Goal: Complete application form: Complete application form

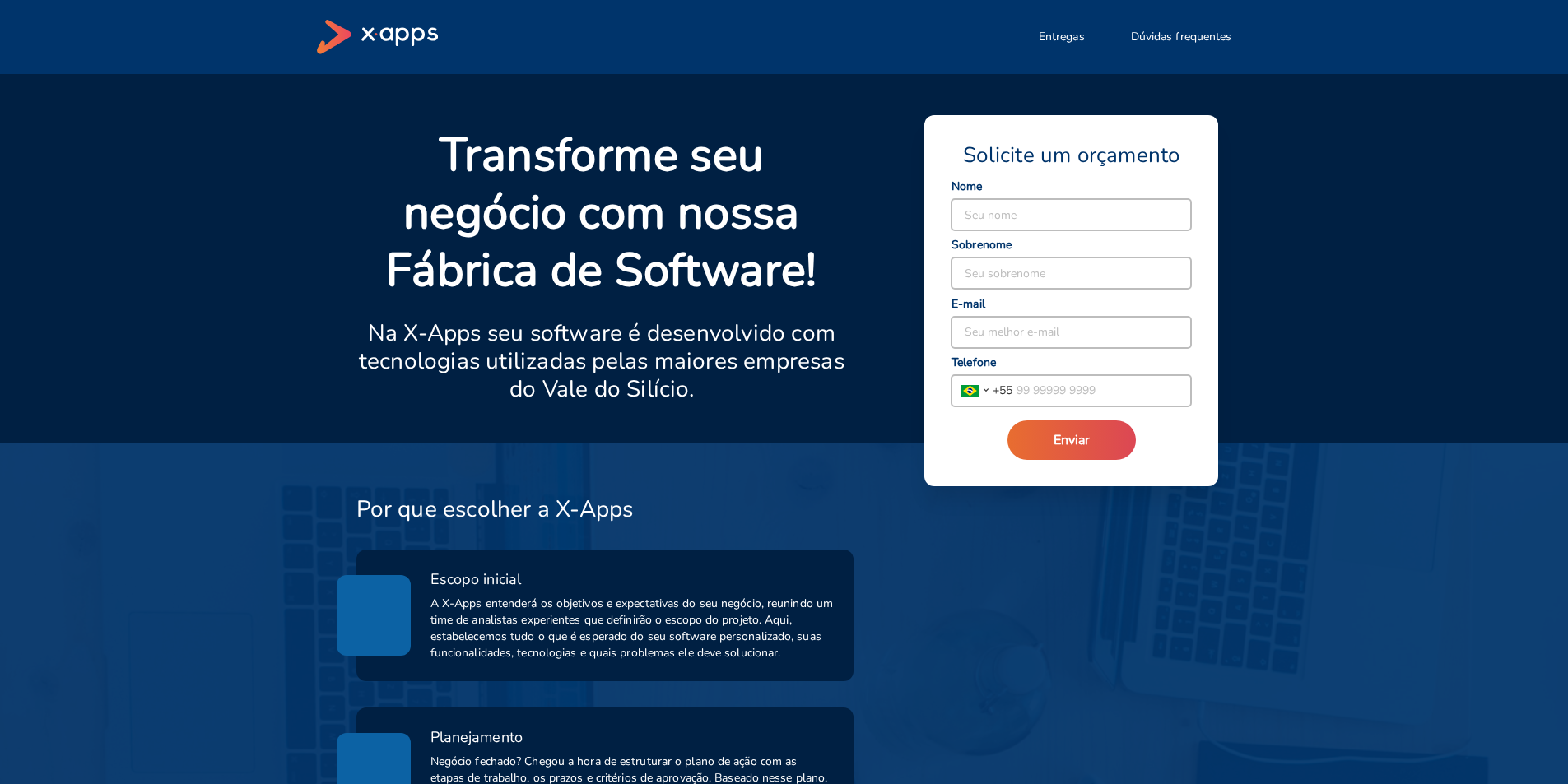
click at [994, 212] on input at bounding box center [1071, 214] width 240 height 31
type input "[PERSON_NAME]"
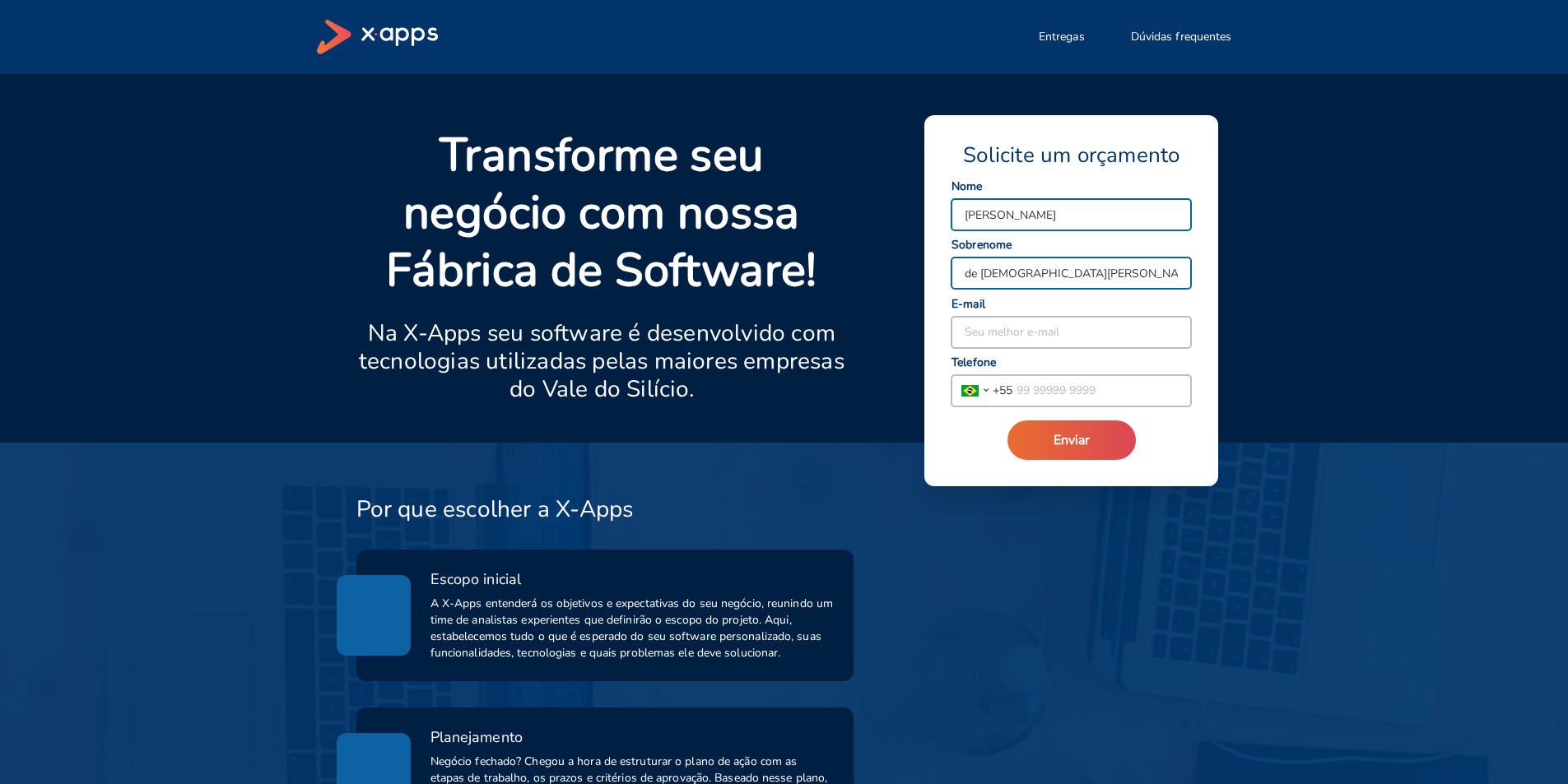
type input "de [DEMOGRAPHIC_DATA][PERSON_NAME]"
type input "e"
type input "[EMAIL_ADDRESS][DOMAIN_NAME]"
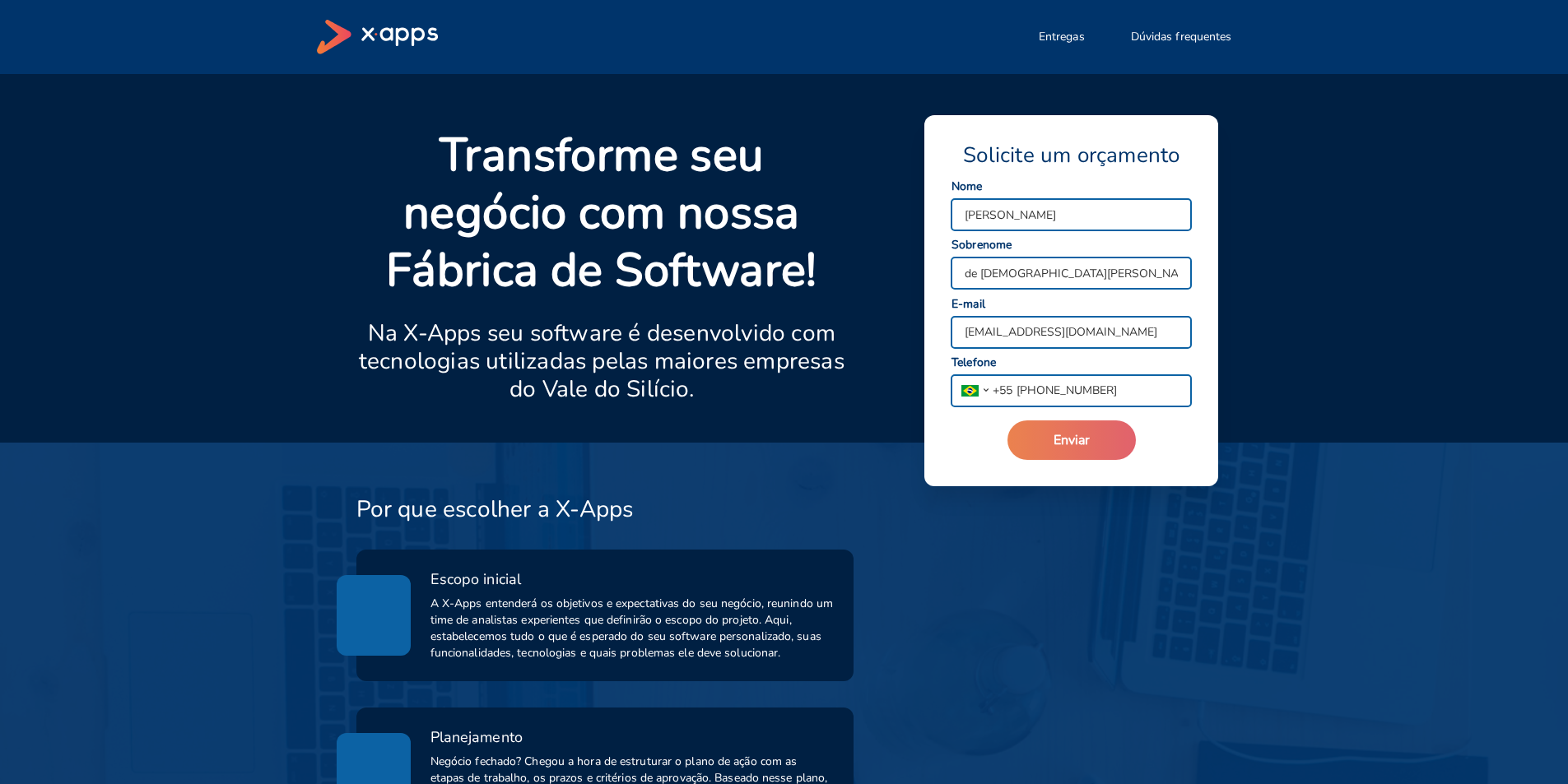
type input "[PHONE_NUMBER]"
click at [1078, 437] on span "Enviar" at bounding box center [1072, 440] width 36 height 18
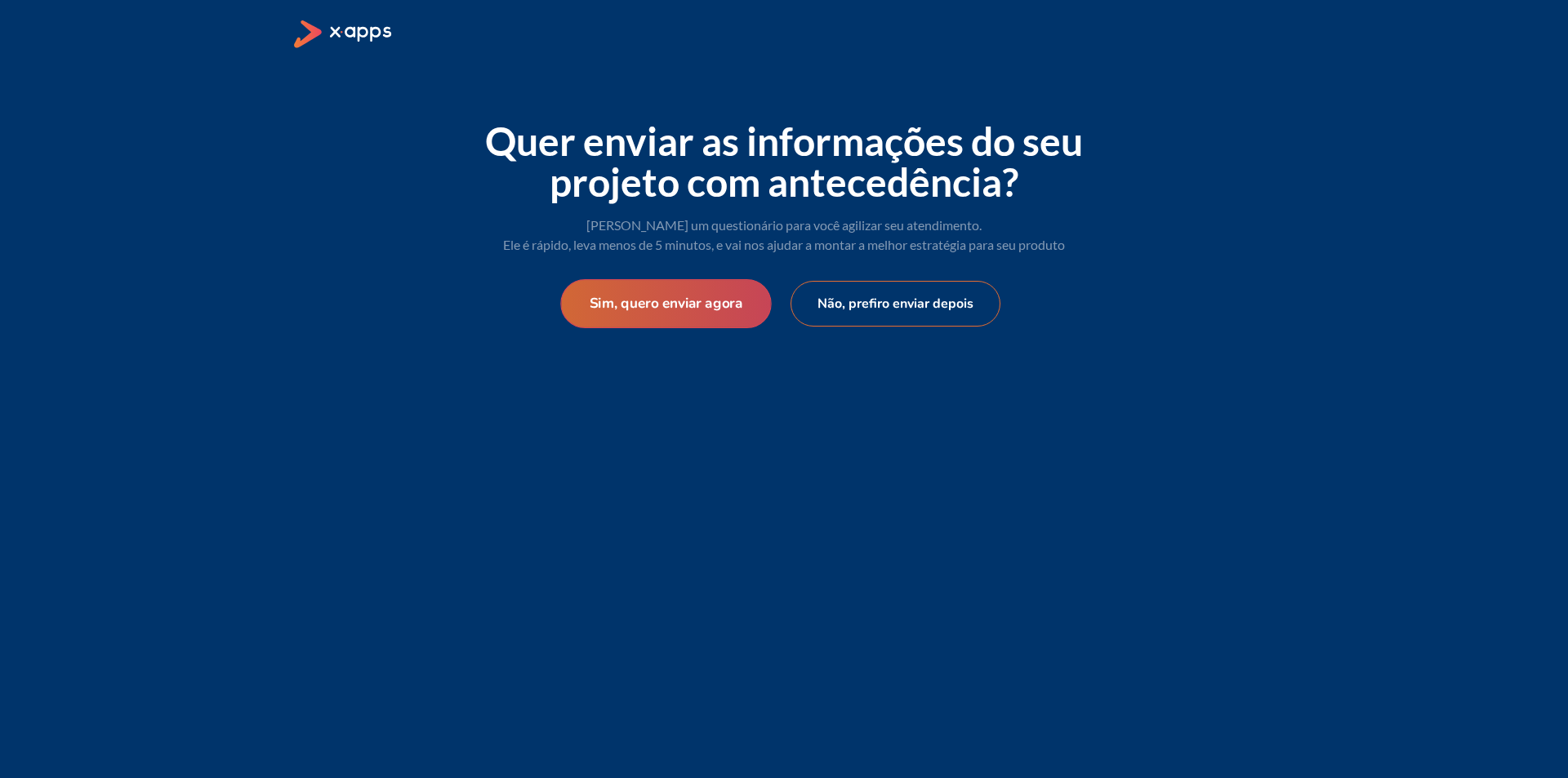
click at [665, 315] on button "Sim, quero enviar agora" at bounding box center [666, 304] width 210 height 49
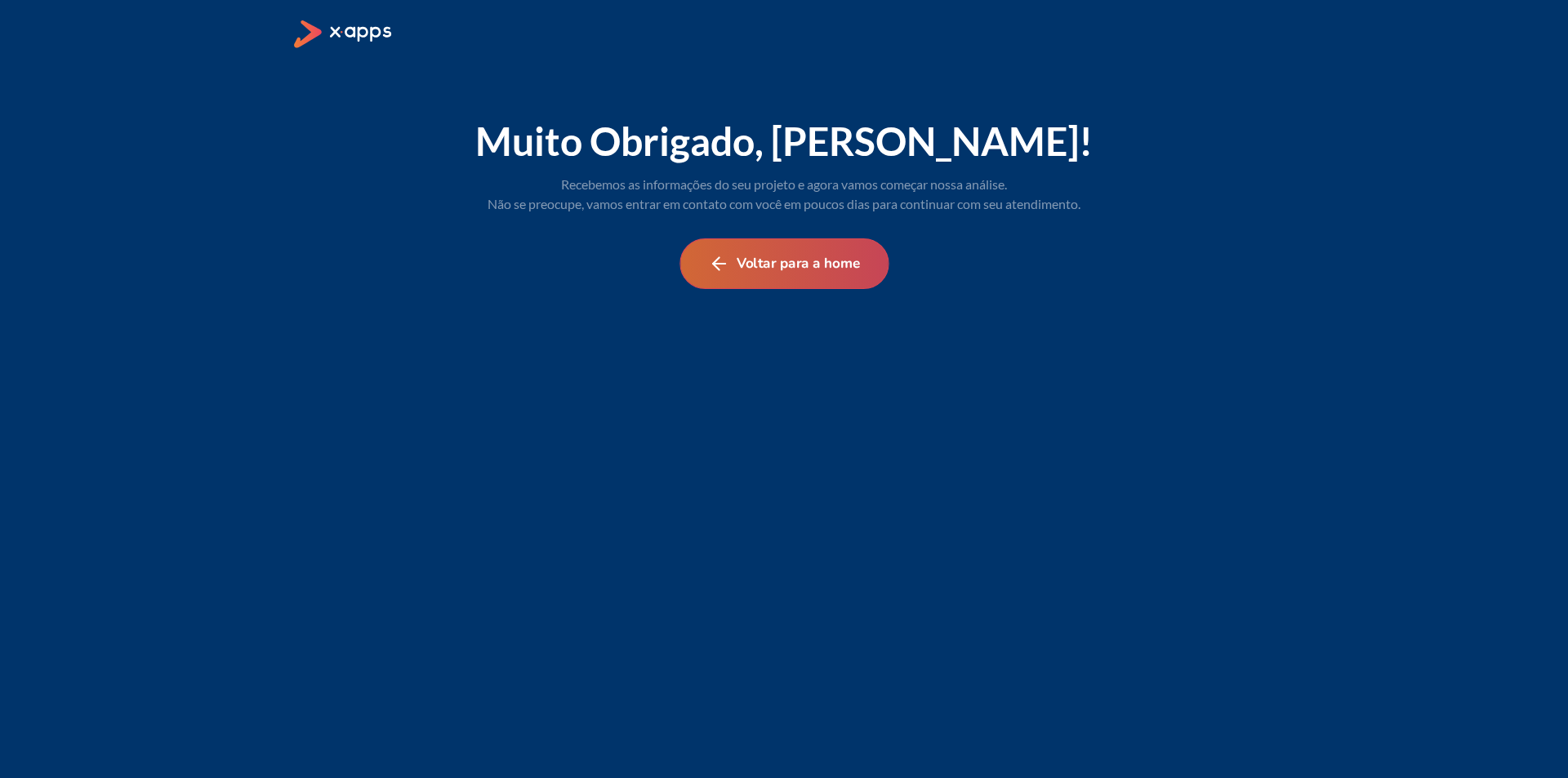
click at [760, 270] on button "Voltar para a home" at bounding box center [784, 264] width 209 height 50
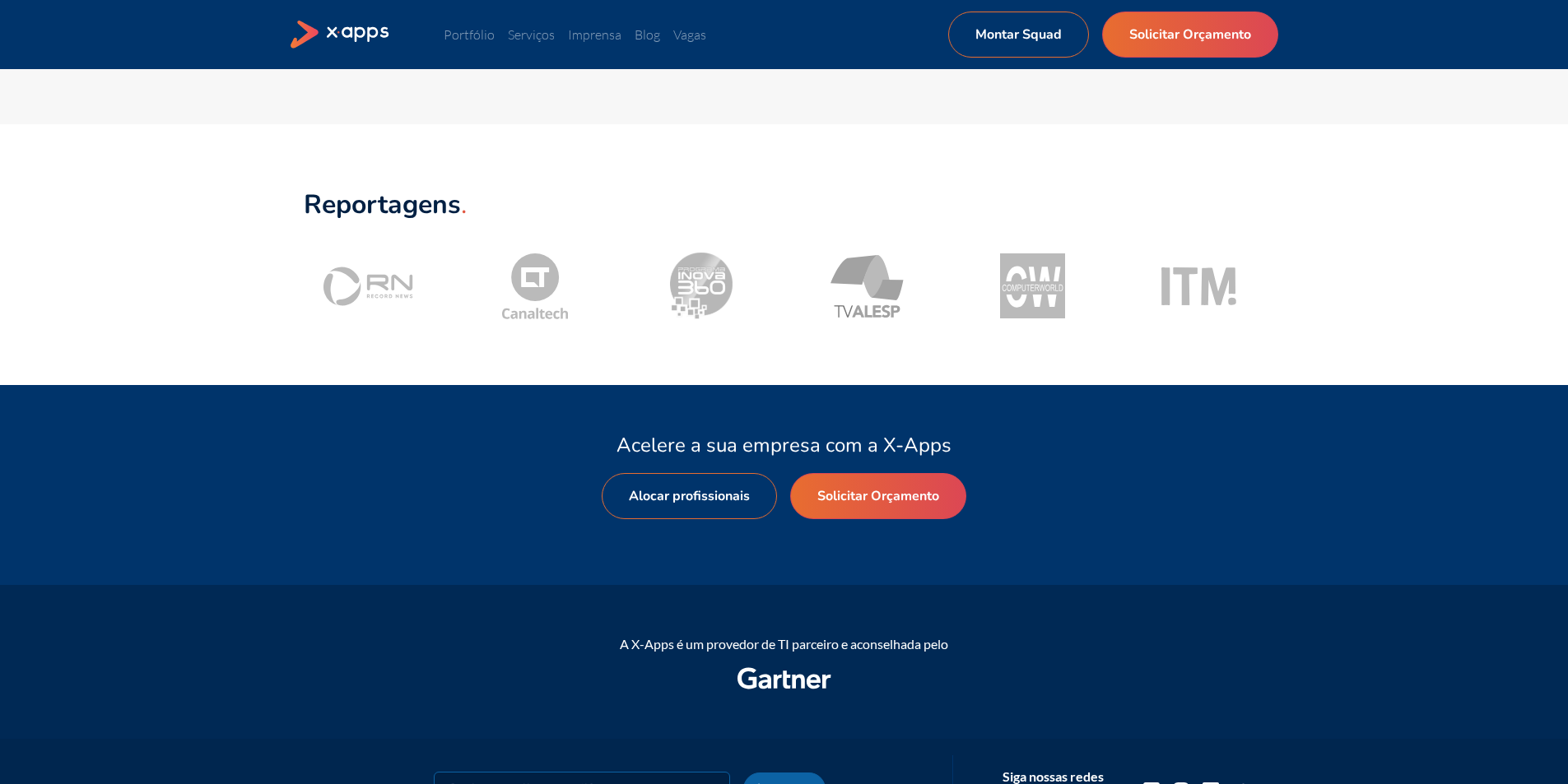
scroll to position [1893, 0]
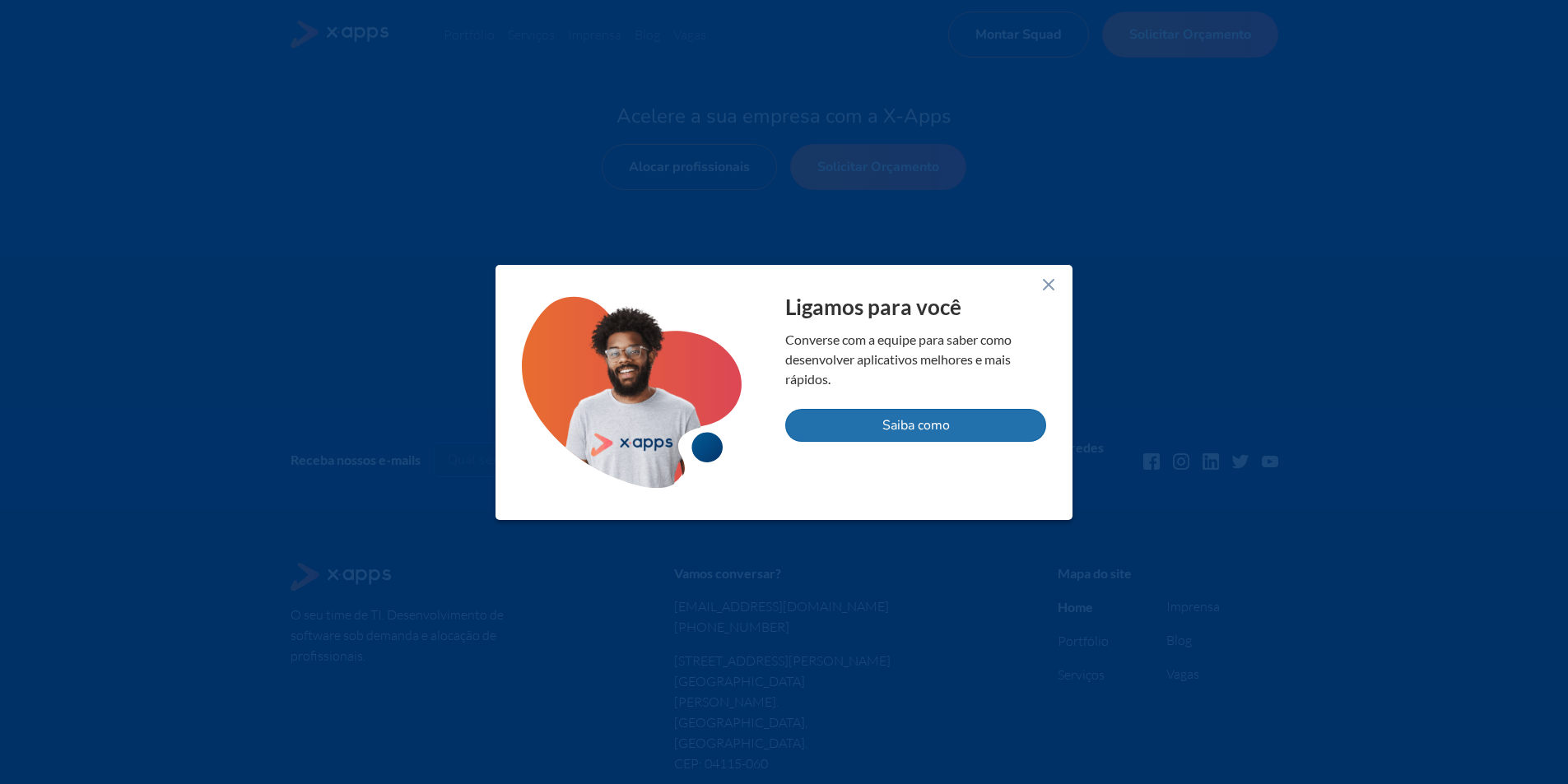
click at [903, 430] on button "Saiba como" at bounding box center [915, 425] width 261 height 33
select select "BR"
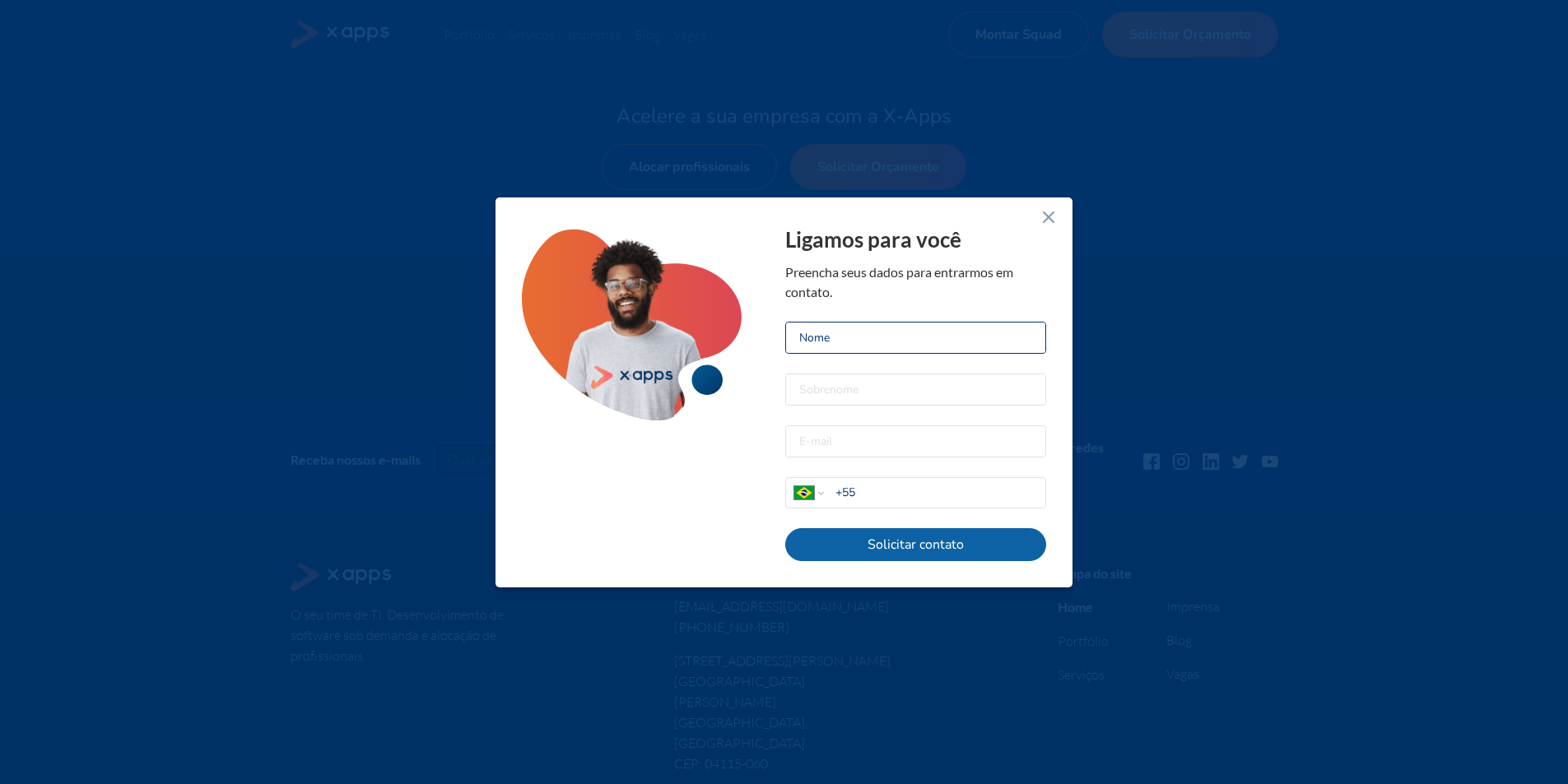
click at [864, 346] on input at bounding box center [915, 337] width 260 height 31
type input "[PERSON_NAME]"
click at [854, 385] on input at bounding box center [915, 389] width 260 height 31
type input "de [DEMOGRAPHIC_DATA][PERSON_NAME]"
click at [859, 431] on input "email" at bounding box center [915, 442] width 260 height 31
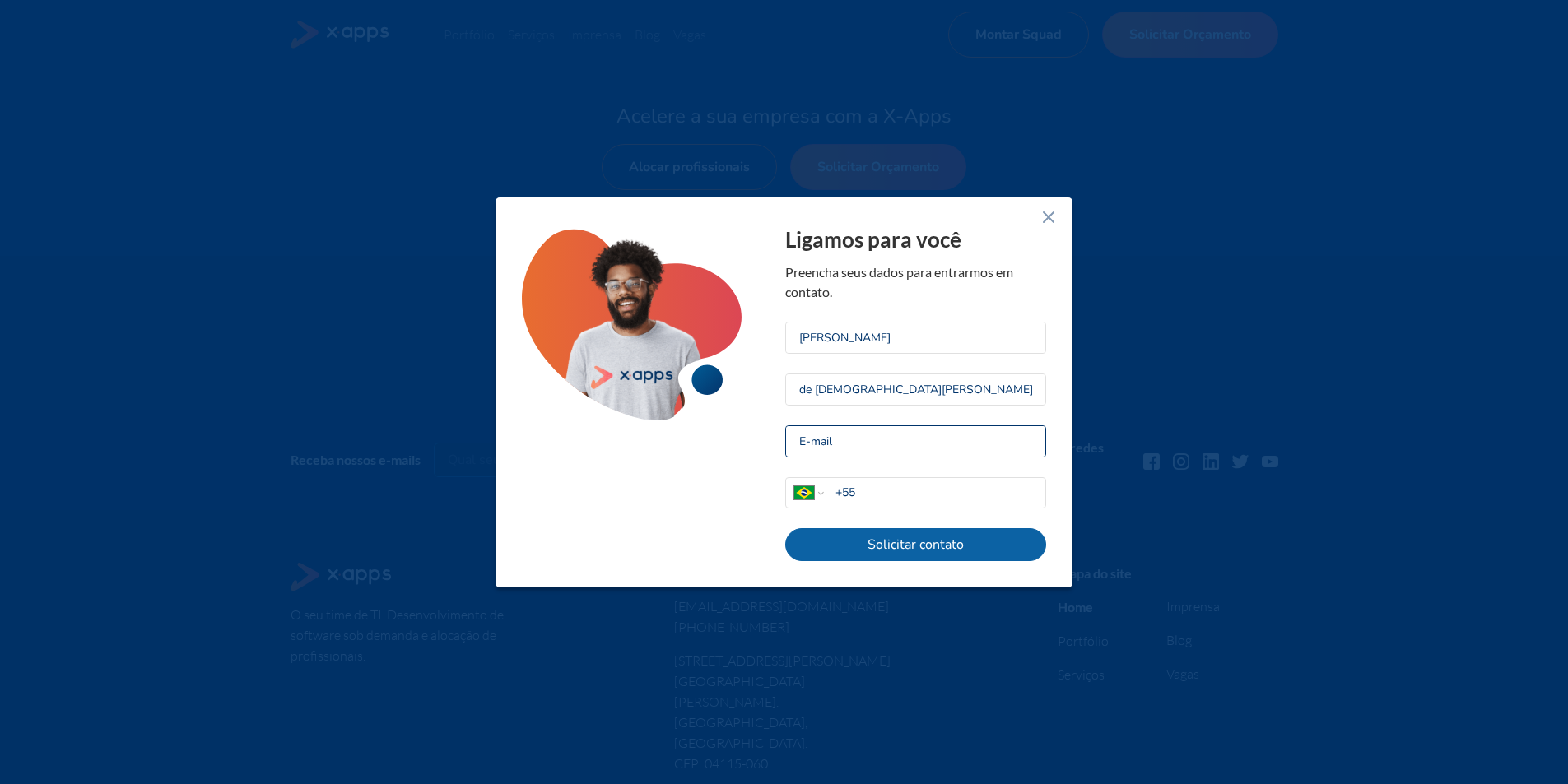
type input "[EMAIL_ADDRESS][DOMAIN_NAME]"
click at [890, 483] on div "Afghanistan Åland Islands Albania Algeria American Samoa Andorra Angola Anguill…" at bounding box center [915, 493] width 260 height 30
click at [895, 489] on input "+55" at bounding box center [940, 491] width 210 height 17
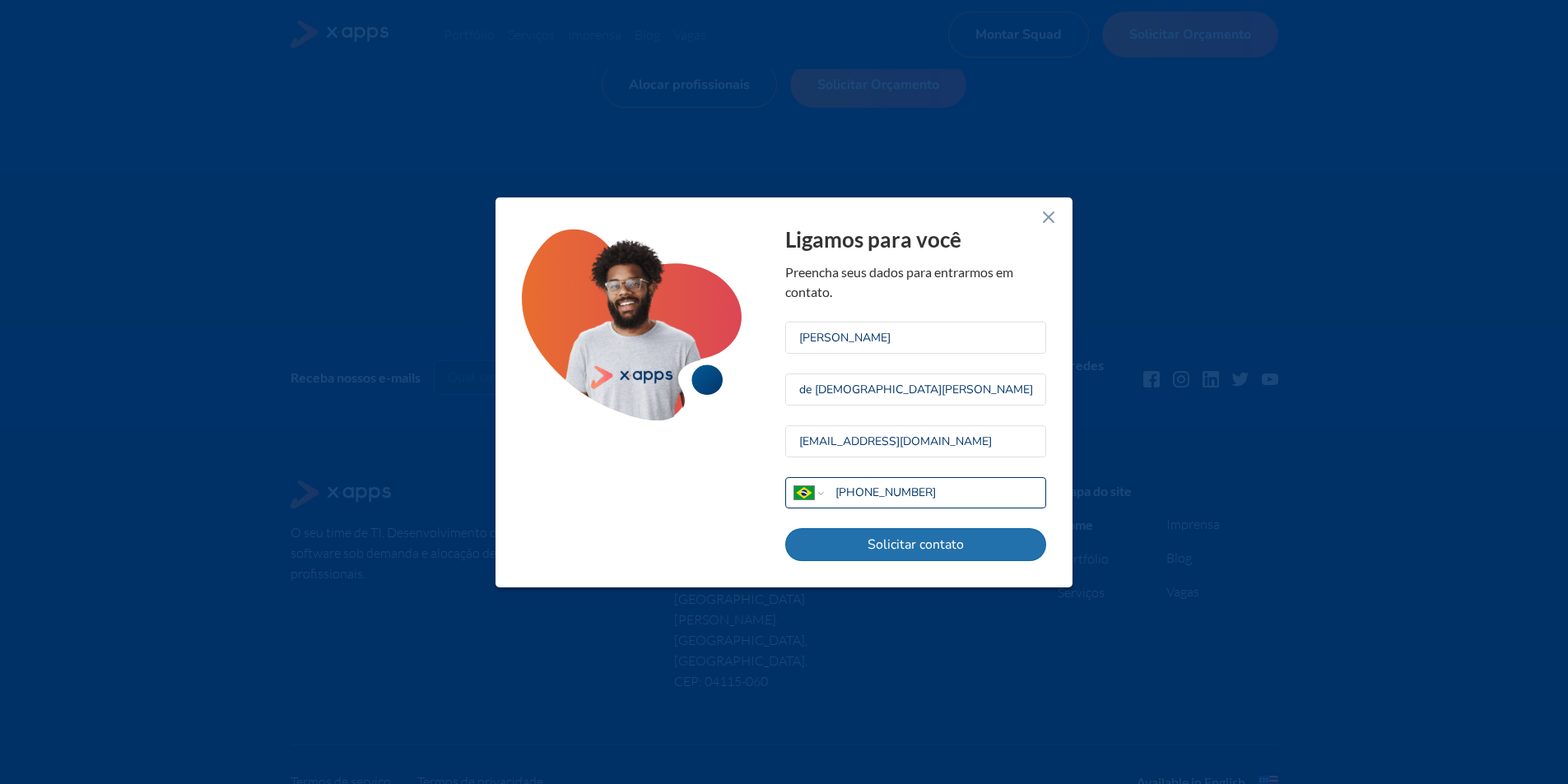
type input "+55 11 97095 6229"
click at [902, 547] on button "Solicitar contato" at bounding box center [915, 544] width 261 height 33
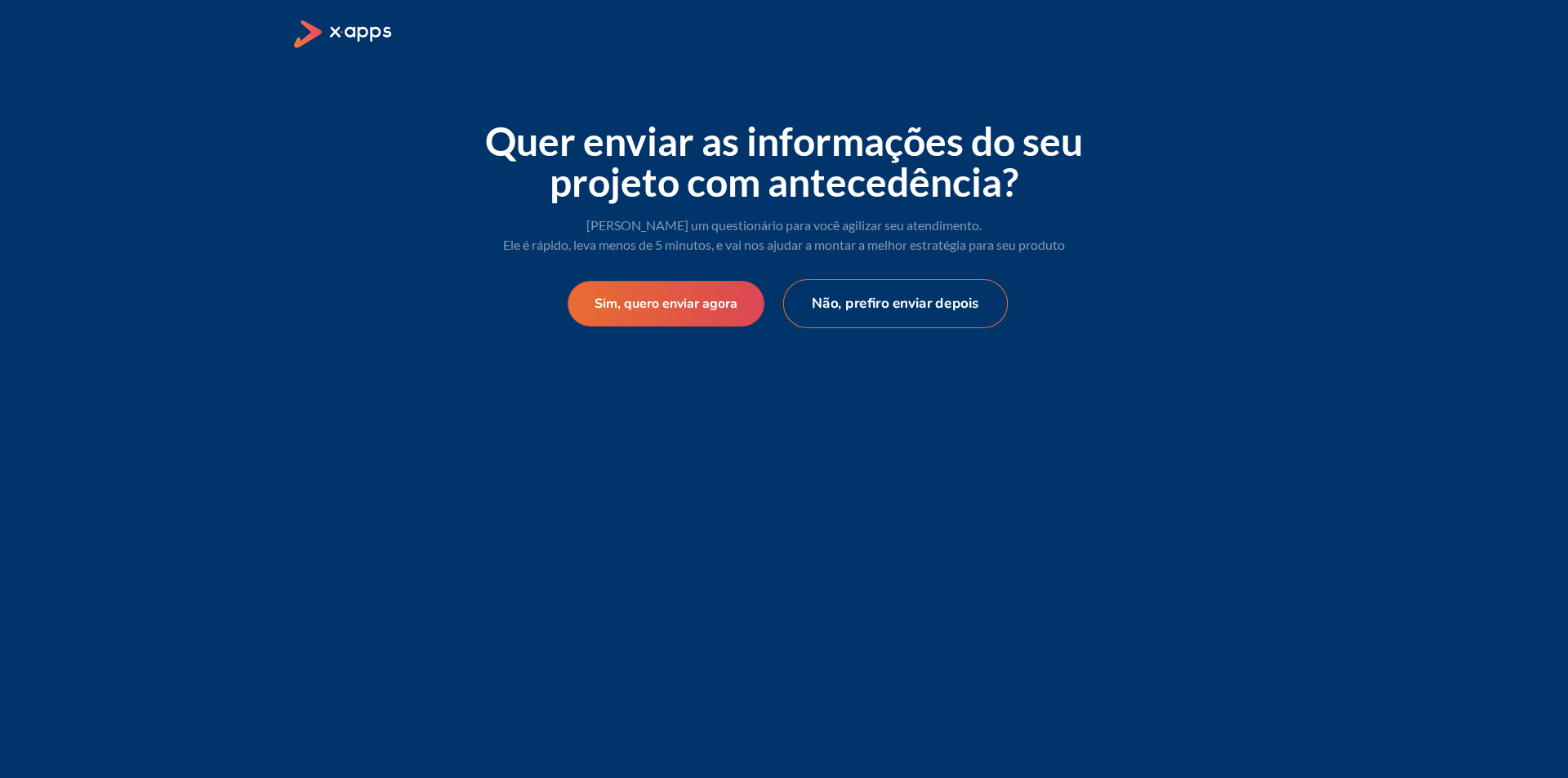
click at [866, 310] on button "Não, prefiro enviar depois" at bounding box center [896, 304] width 225 height 49
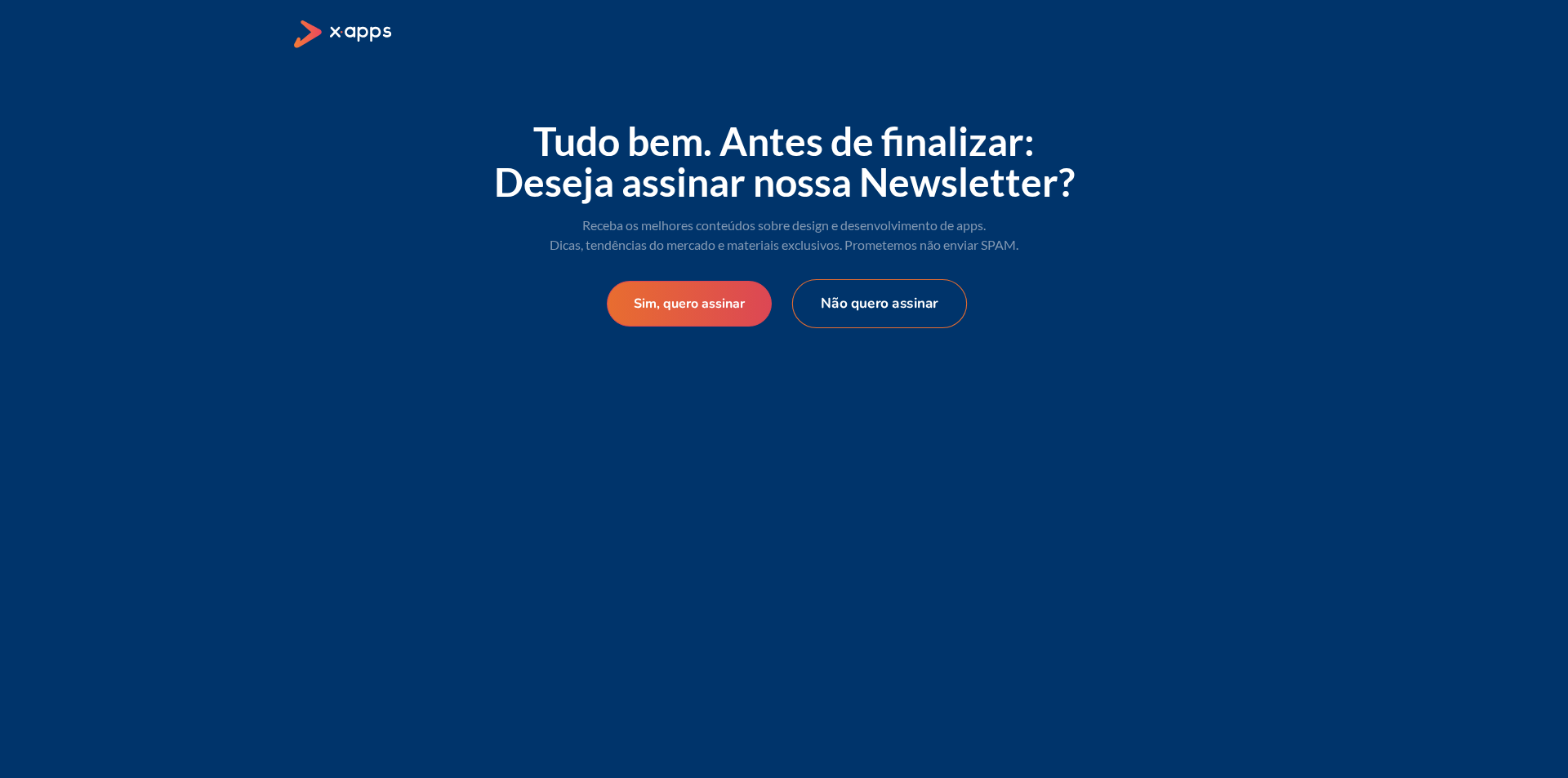
click at [844, 303] on button "Não quero assinar" at bounding box center [879, 304] width 175 height 49
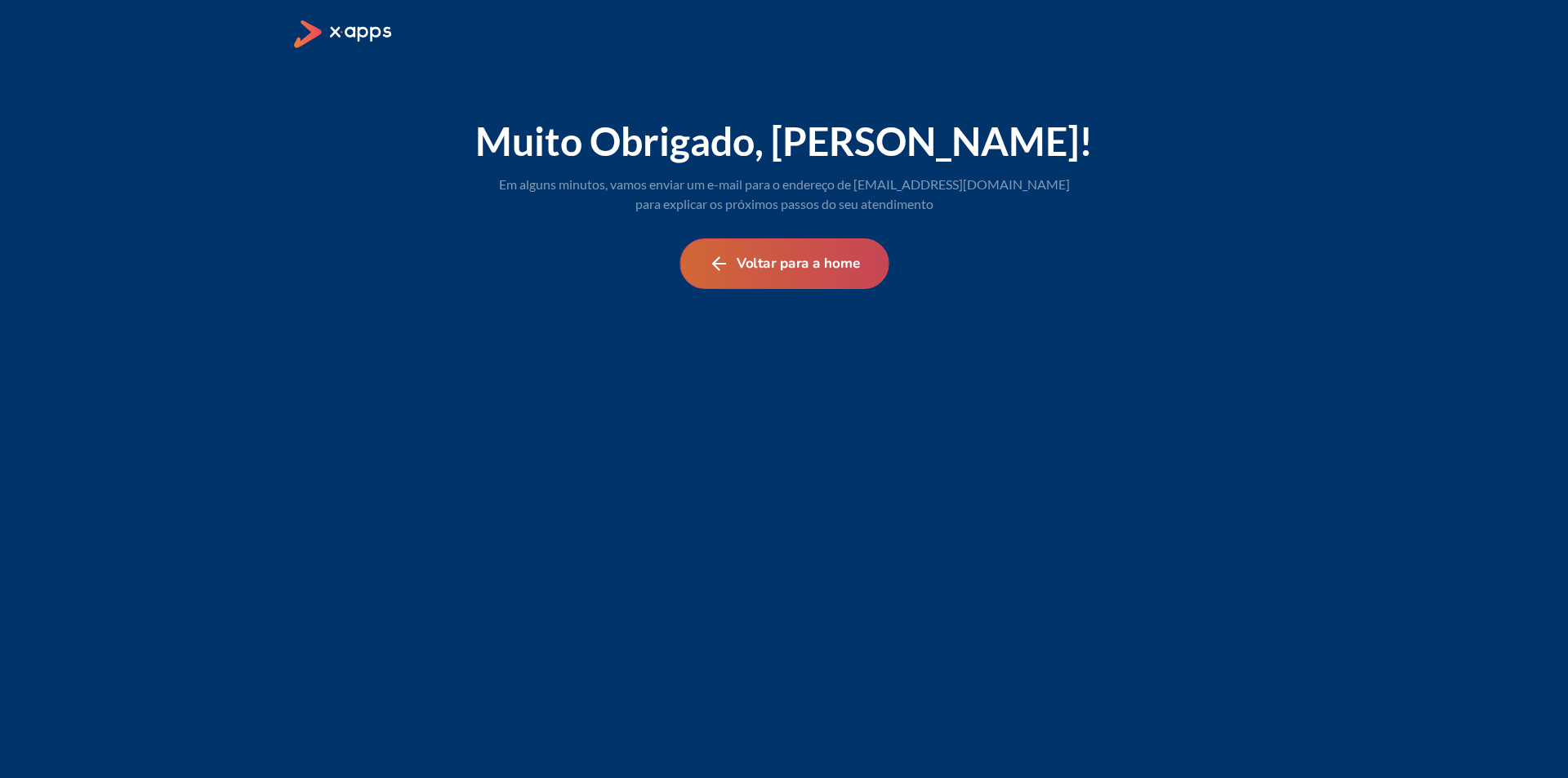
click at [825, 274] on button "Voltar para a home" at bounding box center [784, 264] width 209 height 50
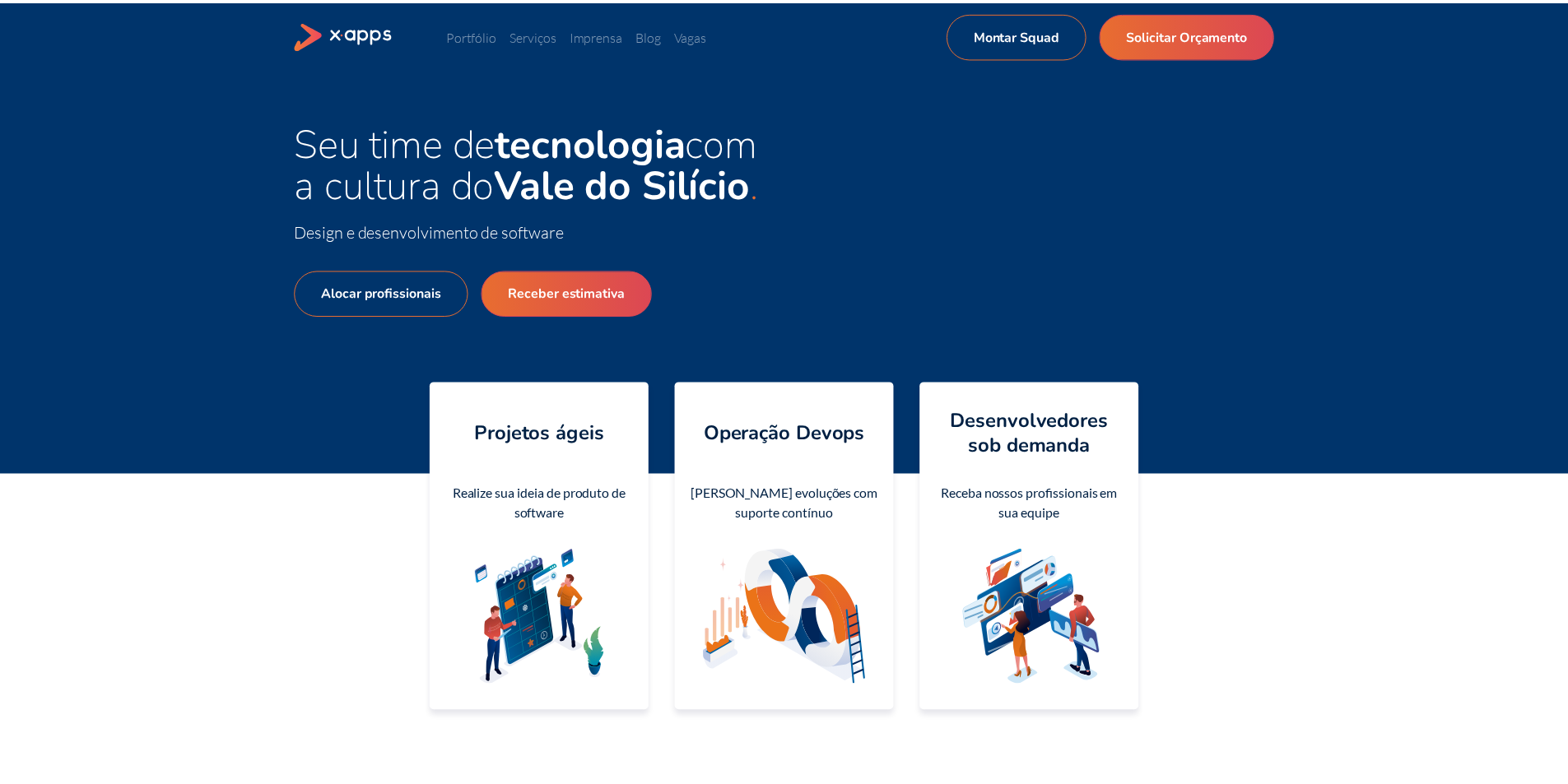
scroll to position [1975, 0]
